Goal: Find specific page/section: Find specific page/section

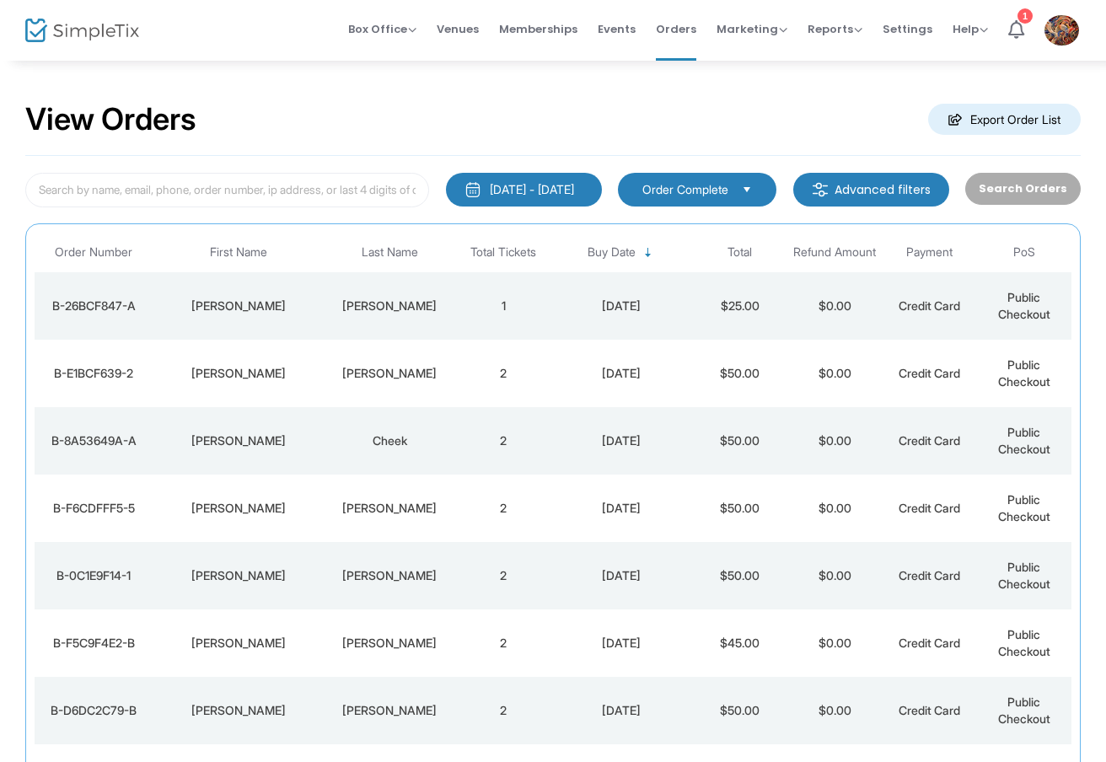
click at [463, 305] on td "1" at bounding box center [503, 305] width 94 height 67
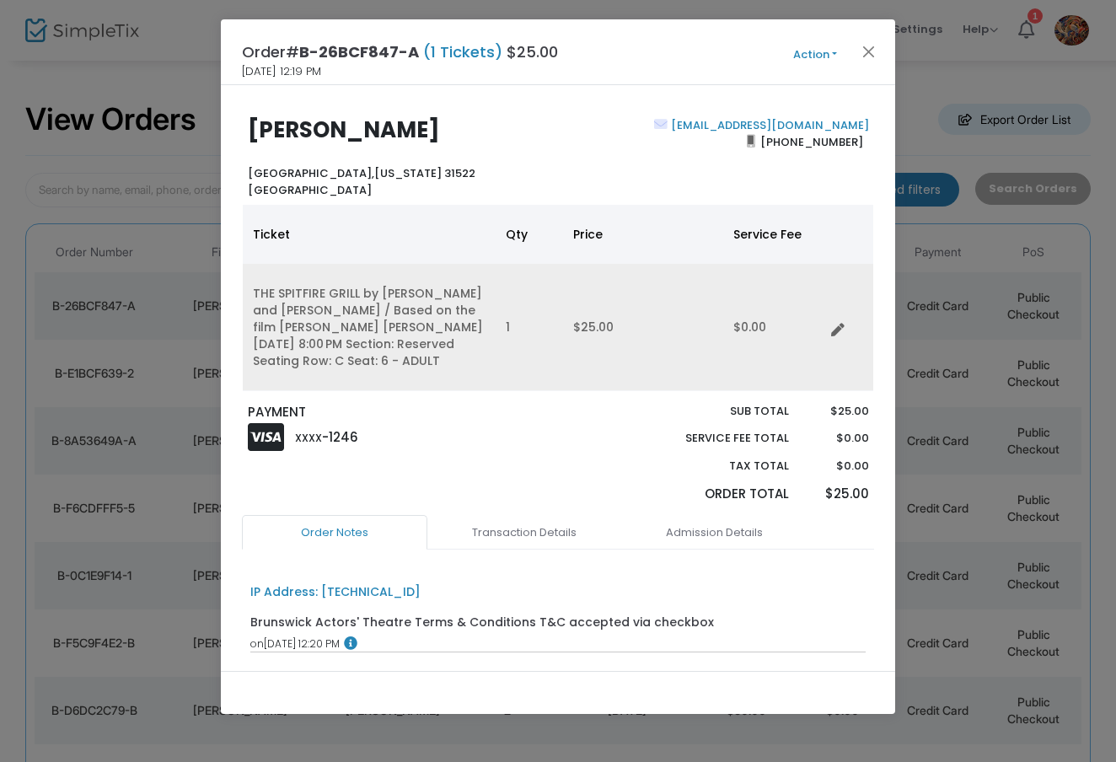
scroll to position [3, 0]
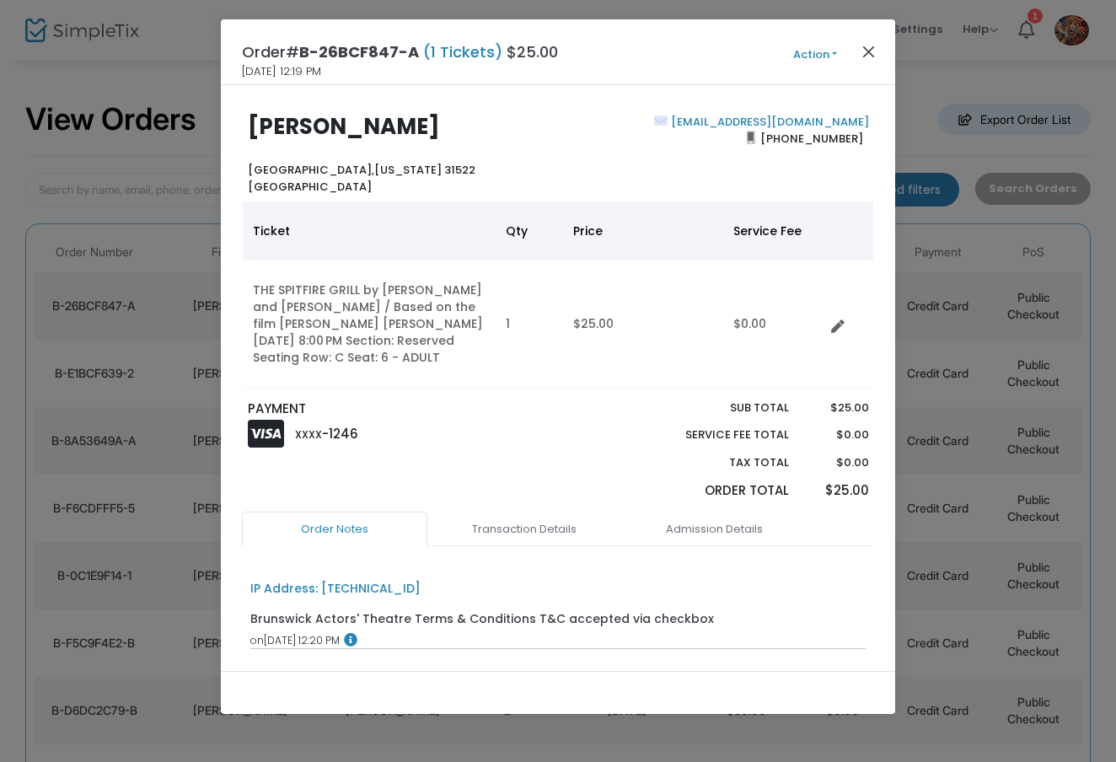
click at [869, 51] on button "Close" at bounding box center [869, 51] width 22 height 22
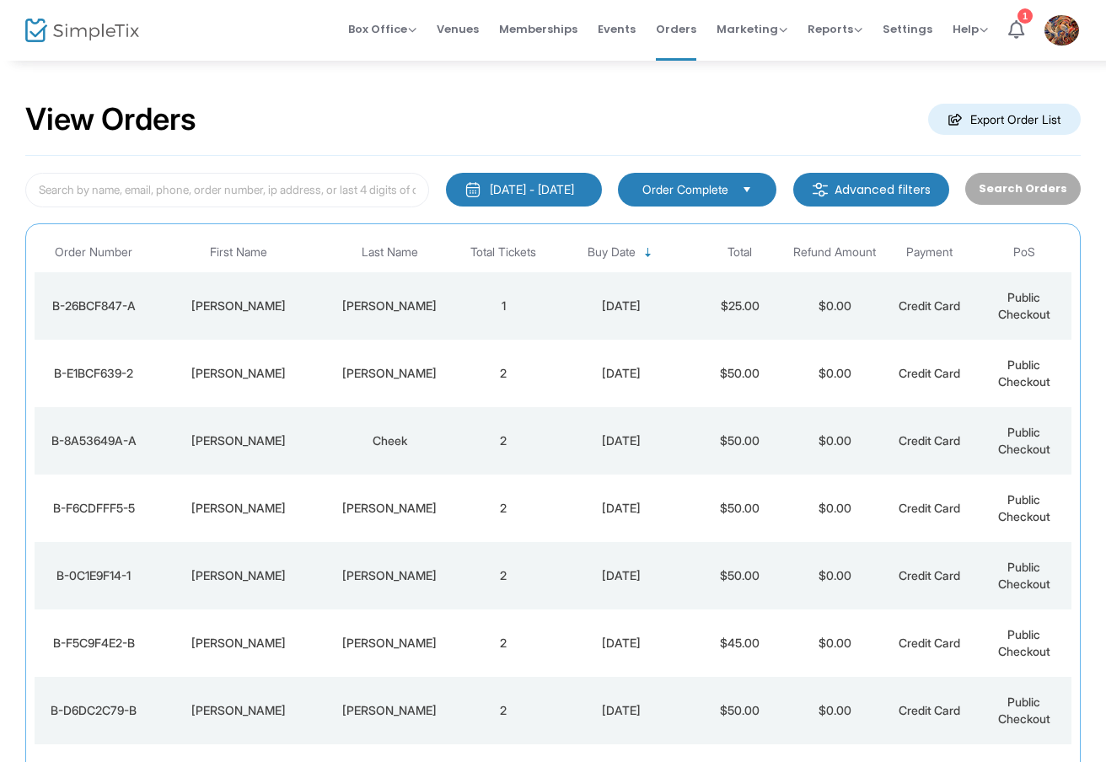
click at [351, 372] on div "[PERSON_NAME]" at bounding box center [390, 373] width 124 height 17
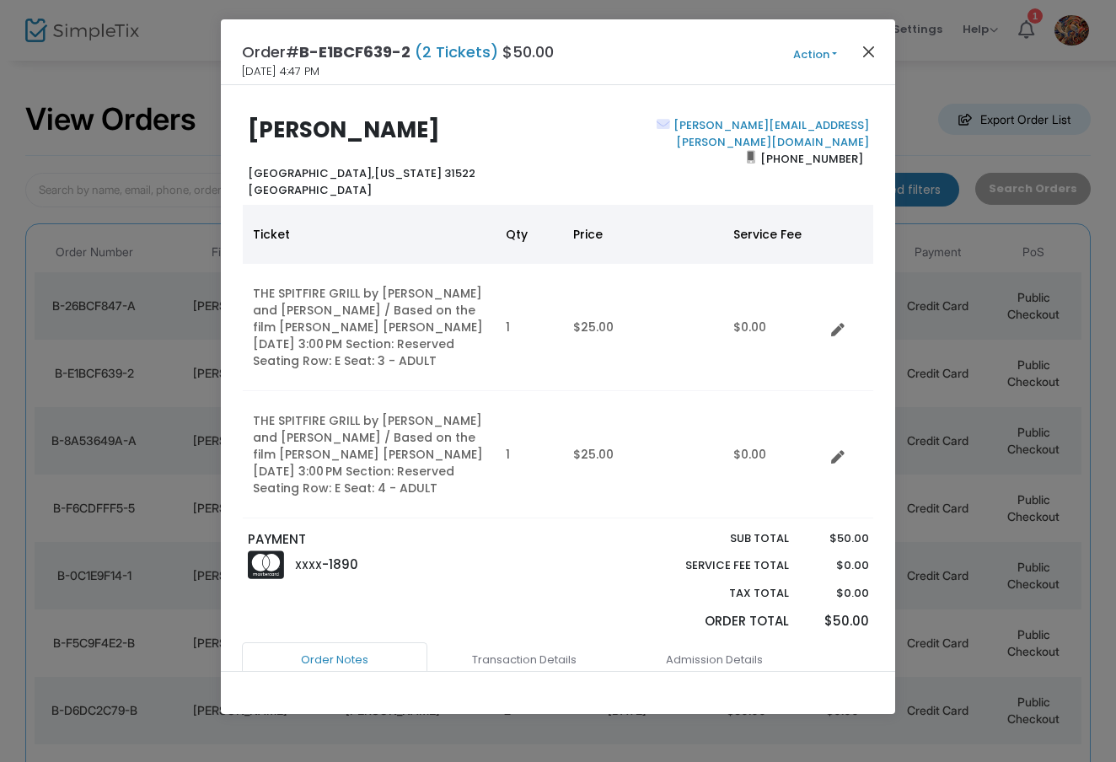
click at [869, 49] on button "Close" at bounding box center [869, 51] width 22 height 22
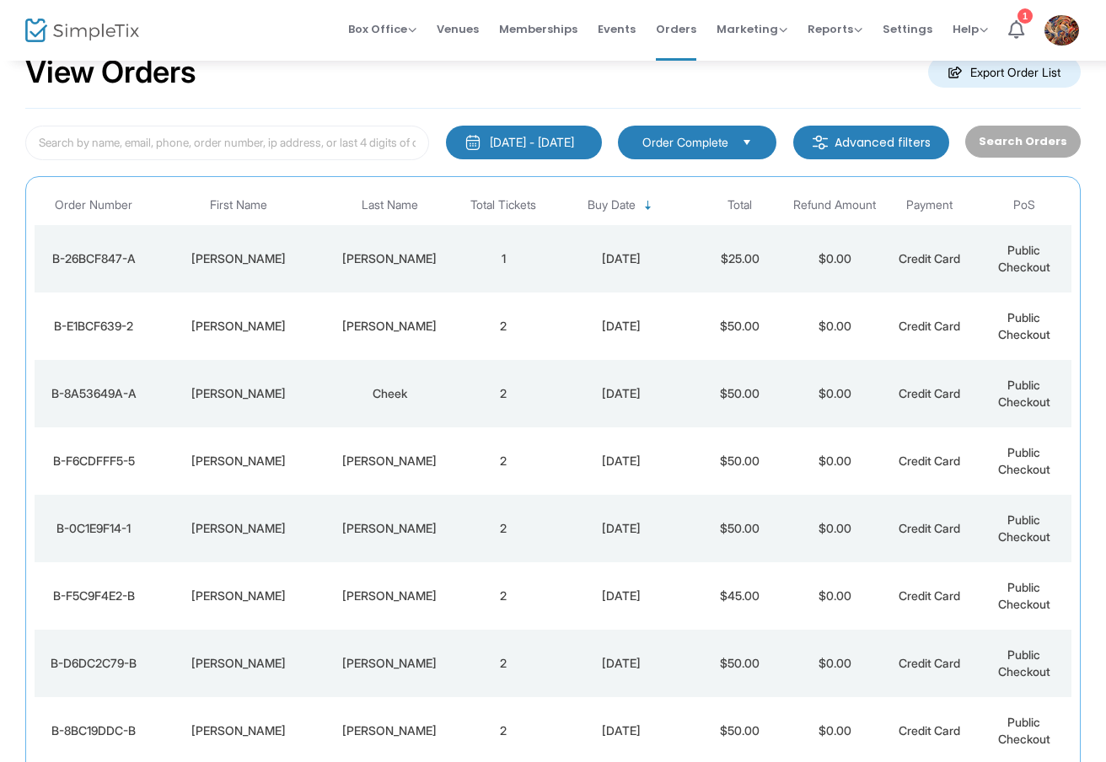
scroll to position [48, 0]
click at [421, 402] on td "Cheek" at bounding box center [390, 392] width 132 height 67
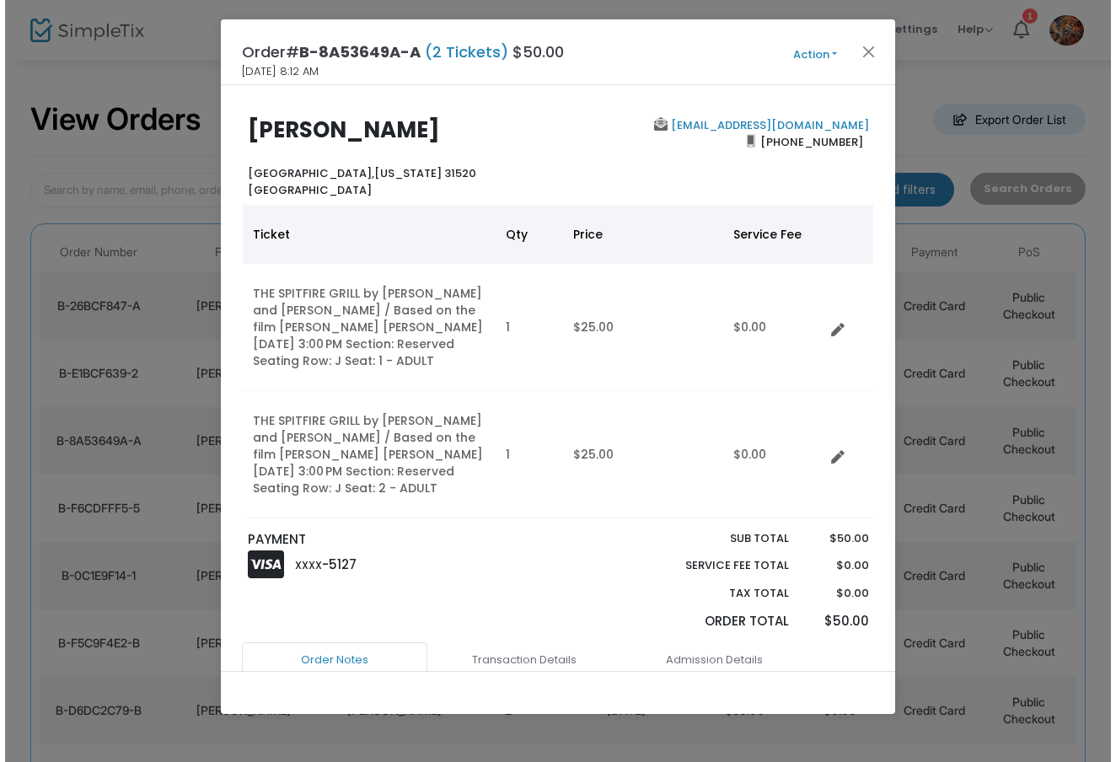
scroll to position [0, 0]
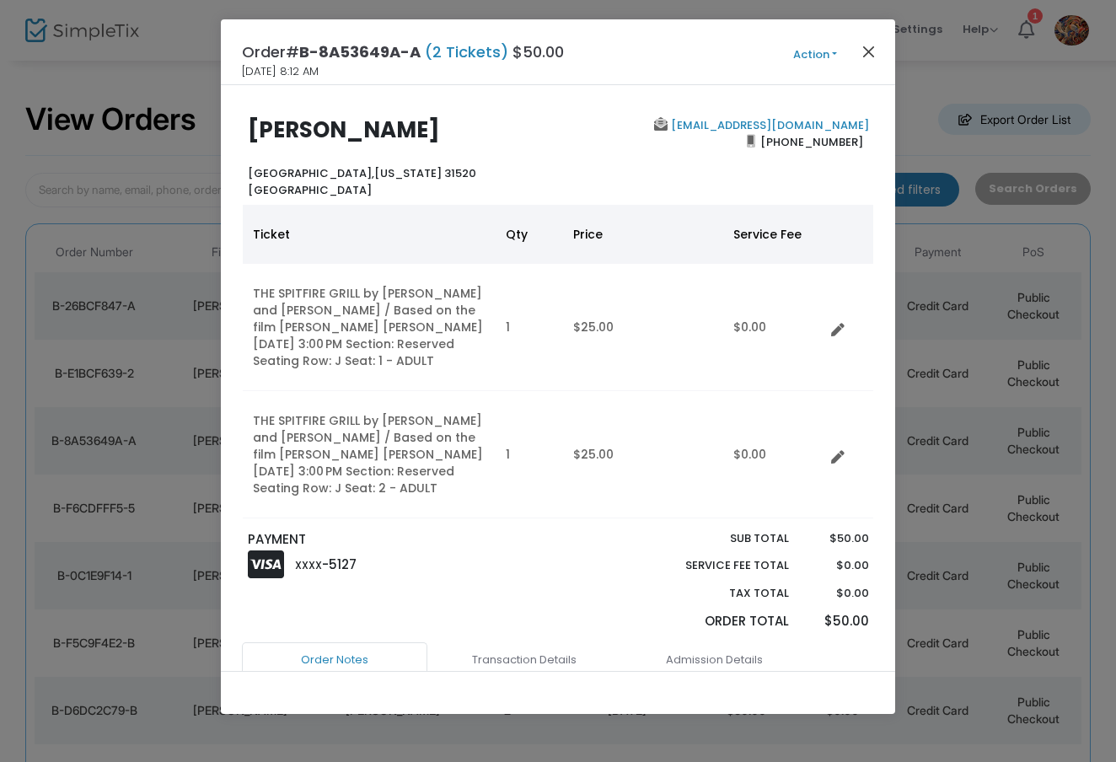
click at [871, 51] on button "Close" at bounding box center [869, 51] width 22 height 22
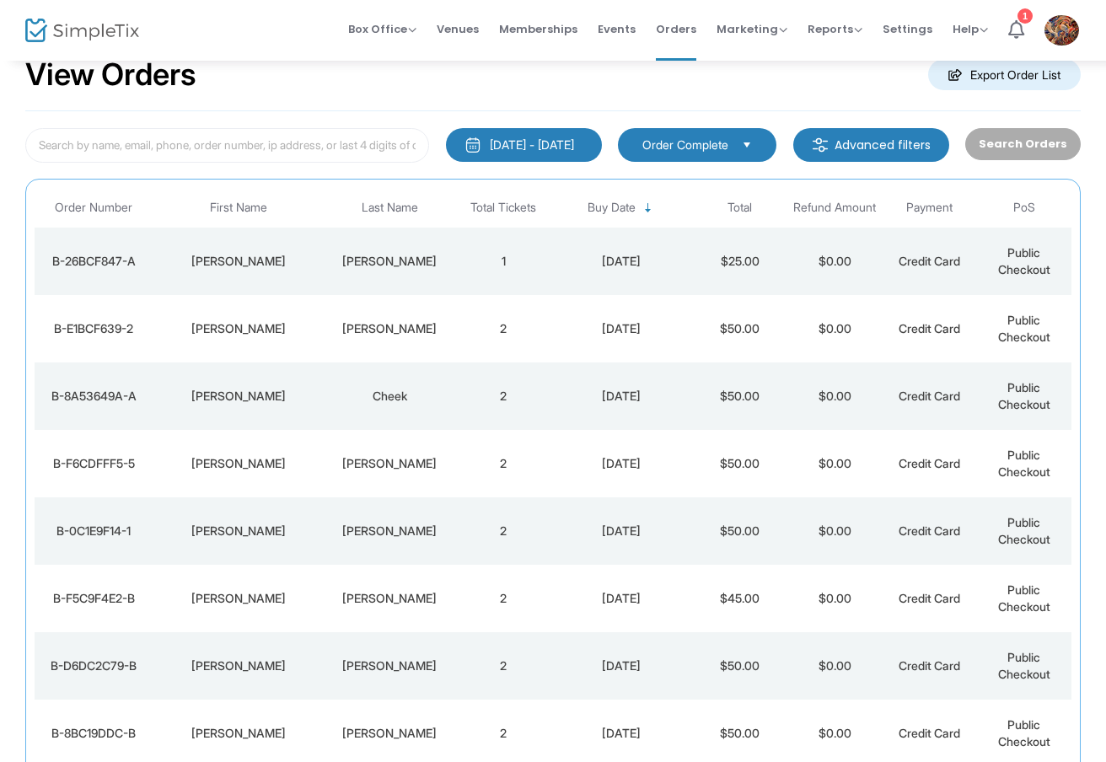
scroll to position [48, 0]
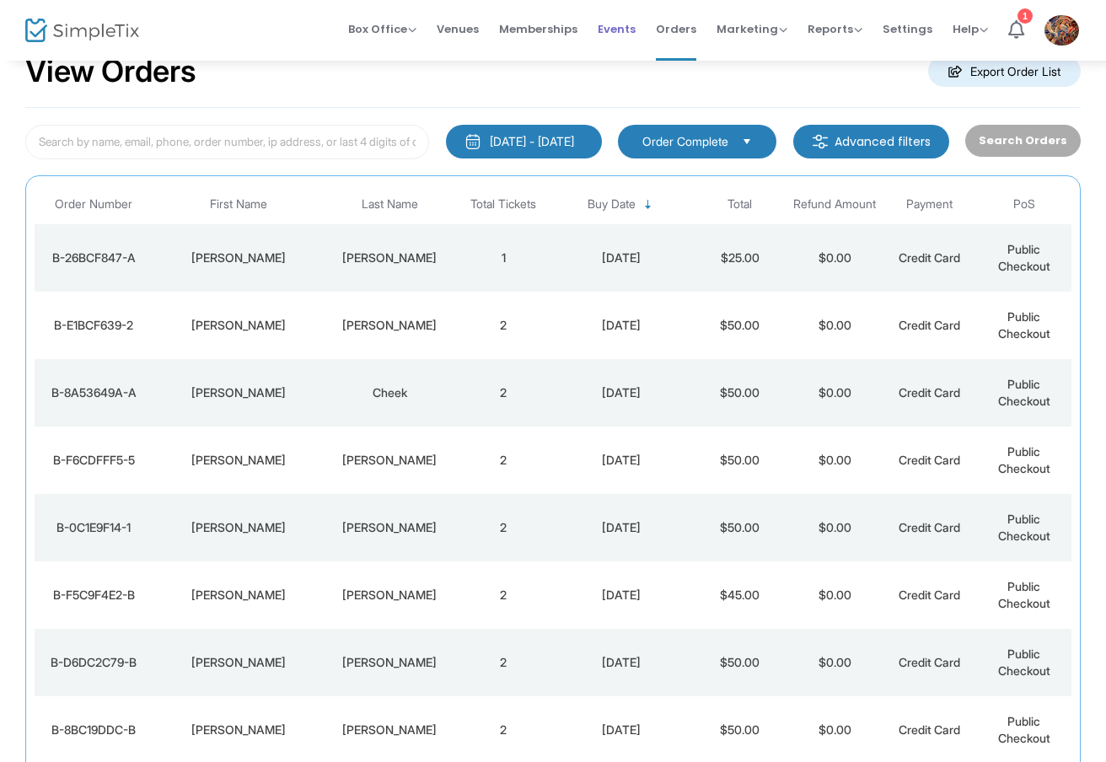
click at [626, 31] on span "Events" at bounding box center [617, 29] width 38 height 43
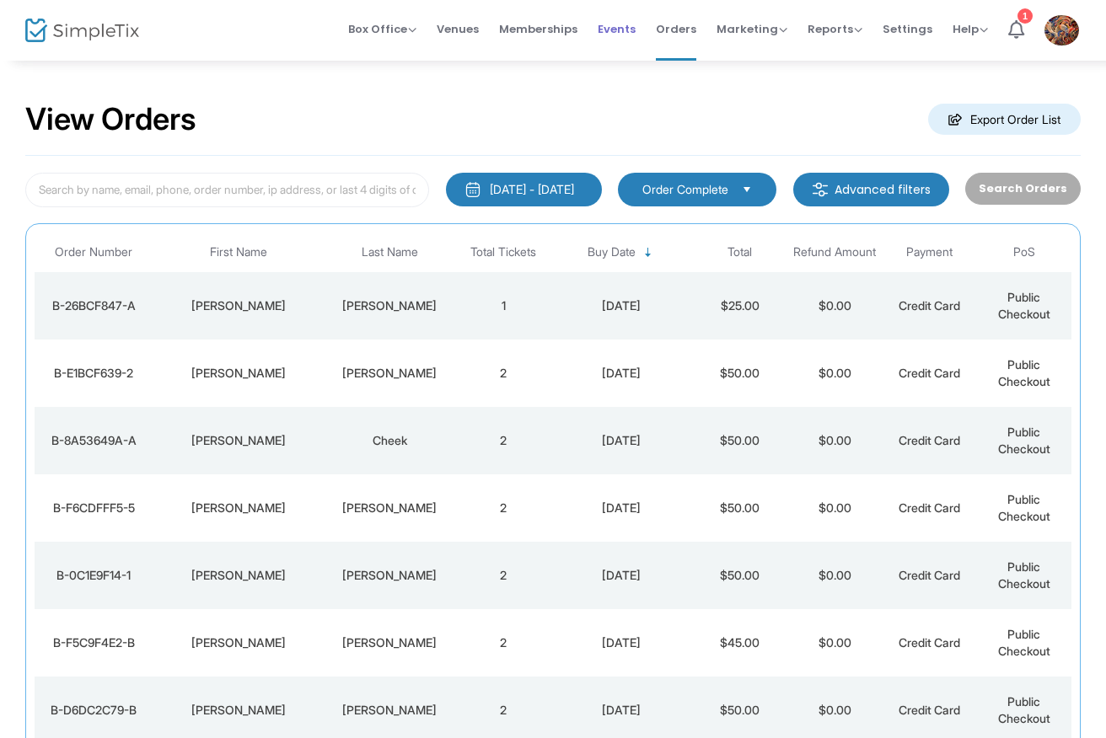
click at [625, 30] on span "Events" at bounding box center [617, 29] width 38 height 43
